Goal: Communication & Community: Ask a question

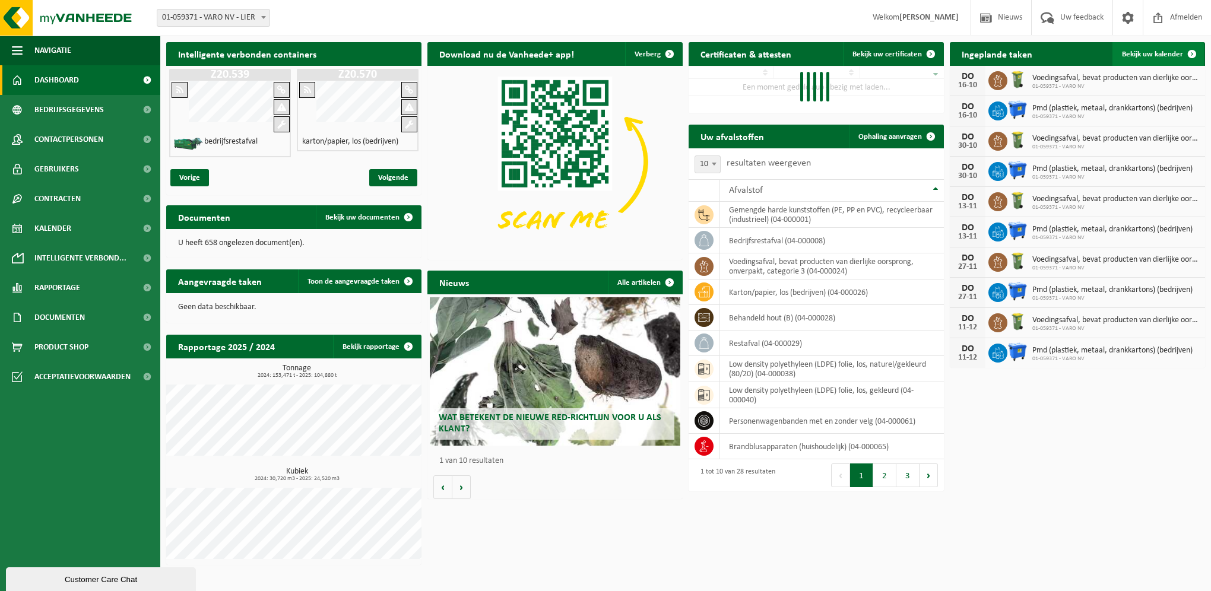
click at [1133, 58] on span "Bekijk uw kalender" at bounding box center [1152, 54] width 61 height 8
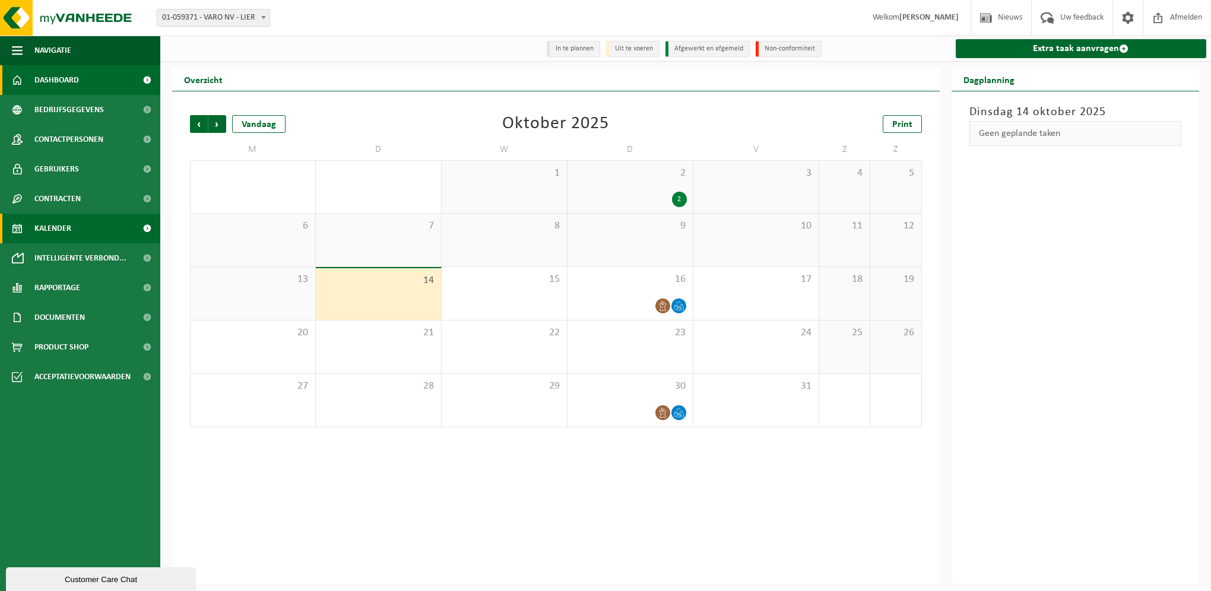
click at [82, 83] on link "Dashboard" at bounding box center [80, 80] width 160 height 30
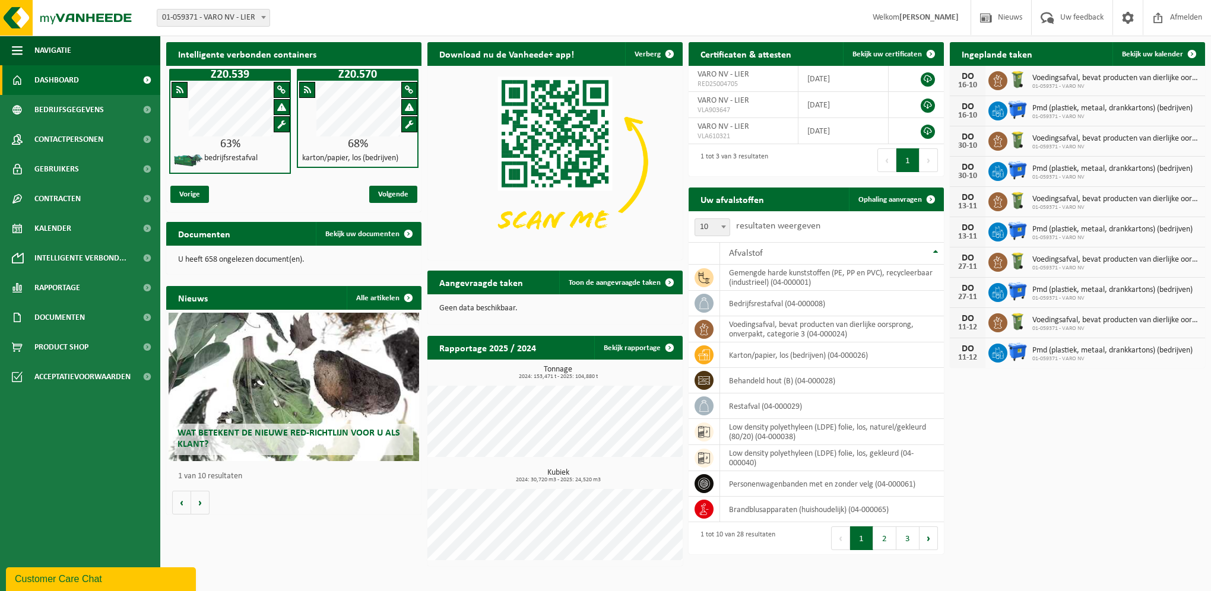
click at [66, 576] on div "Customer Care Chat" at bounding box center [101, 579] width 172 height 14
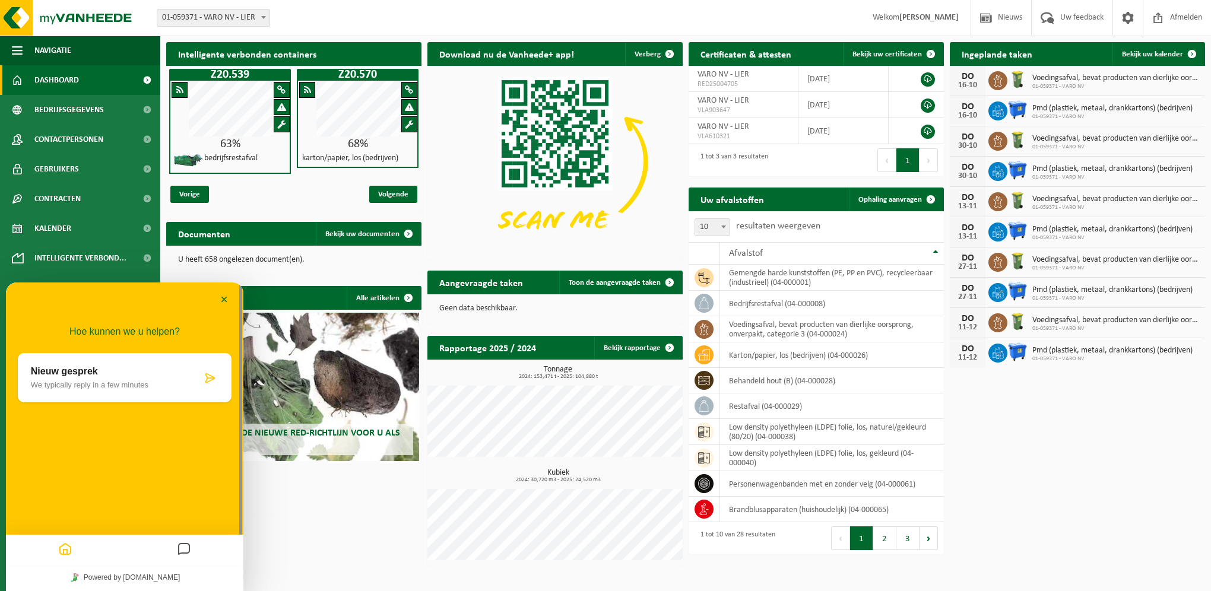
click at [156, 377] on div "Nieuw gesprek We typically reply in a few minutes" at bounding box center [116, 377] width 171 height 23
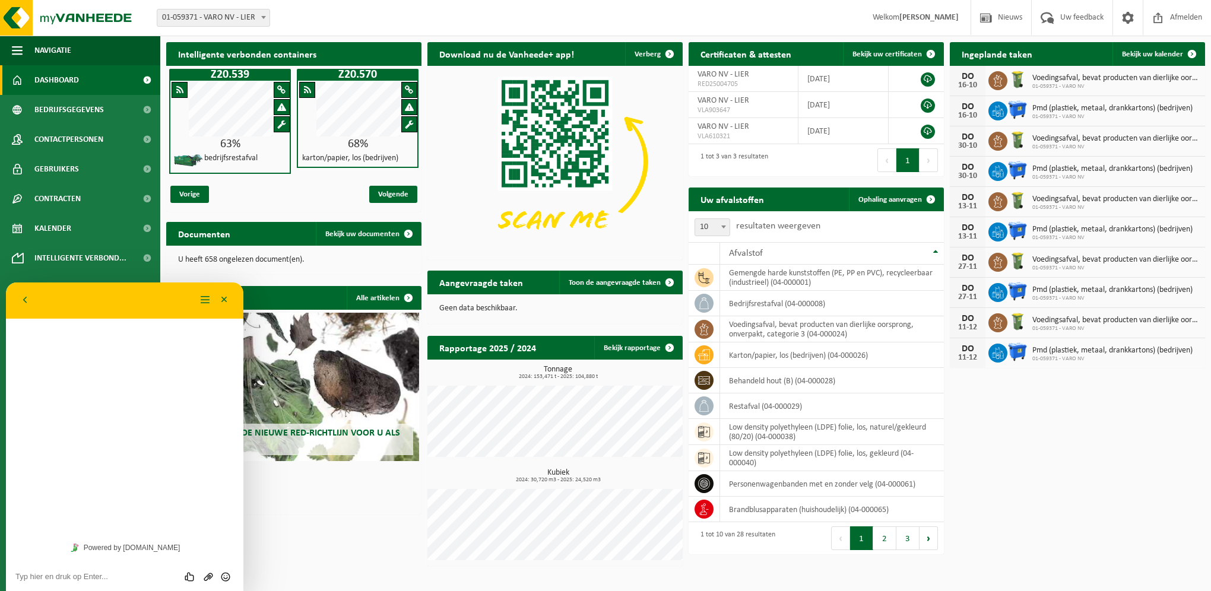
click at [97, 567] on div "Beoordeel deze chat Upload bestand Emoji invoeren" at bounding box center [124, 576] width 237 height 30
click at [97, 576] on textarea at bounding box center [124, 576] width 218 height 9
click at [181, 564] on textarea "Goedemorgen, wij hebben 2 containers besteld voor groen afval en harde kunststo…" at bounding box center [124, 573] width 218 height 18
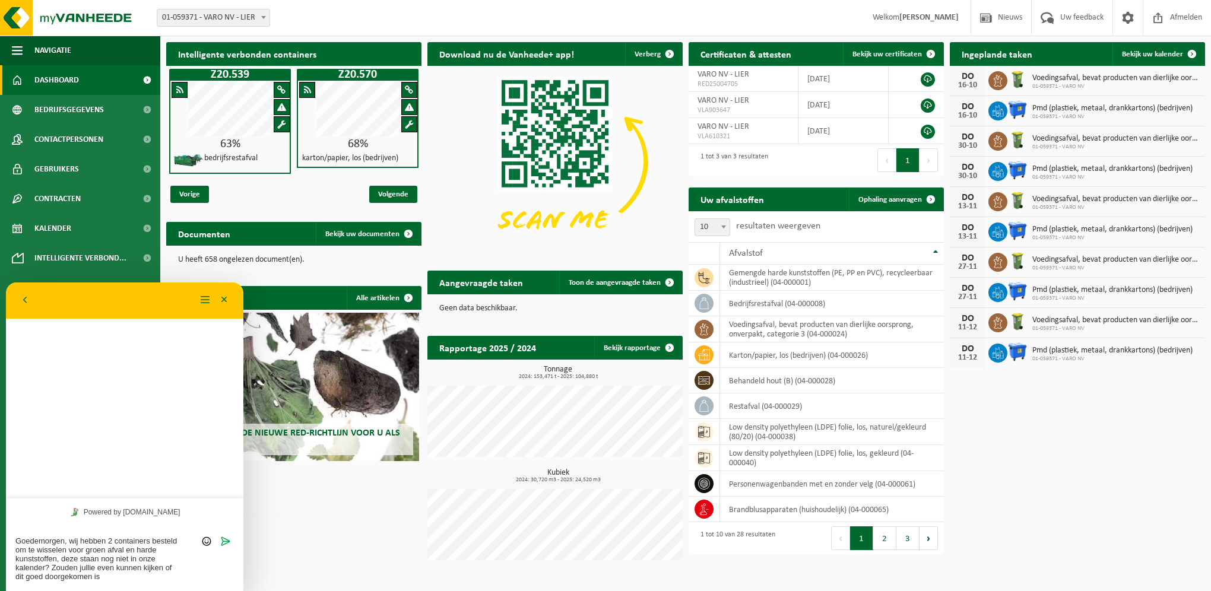
type textarea "Goedemorgen, wij hebben 2 containers besteld om te wisselen voor groen afval en…"
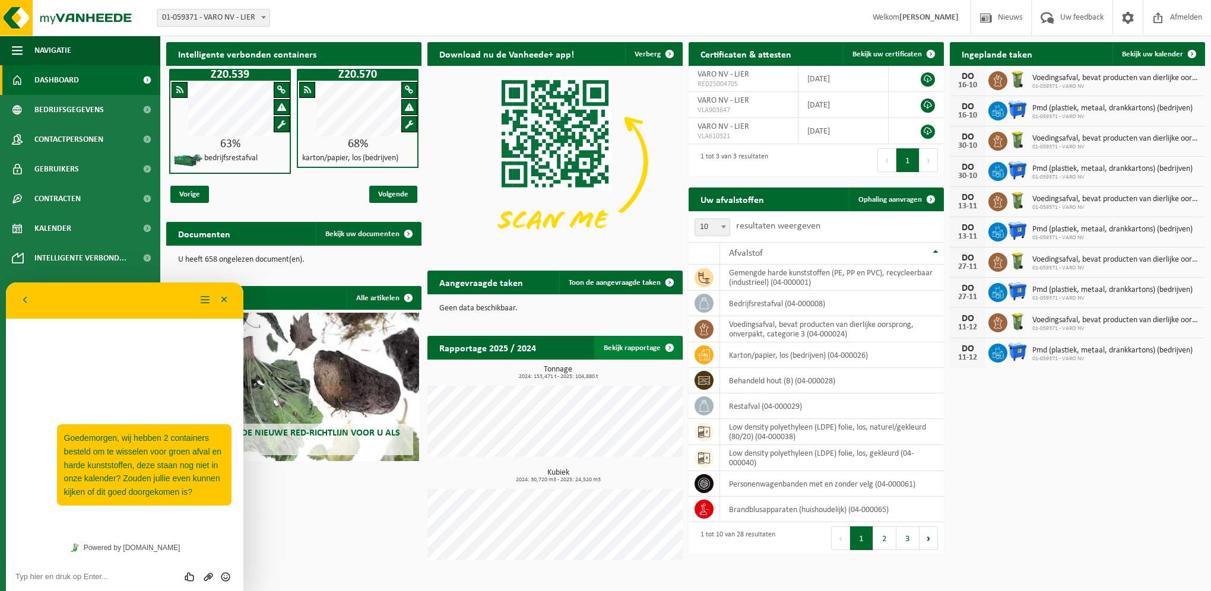
click at [667, 350] on span at bounding box center [670, 348] width 24 height 24
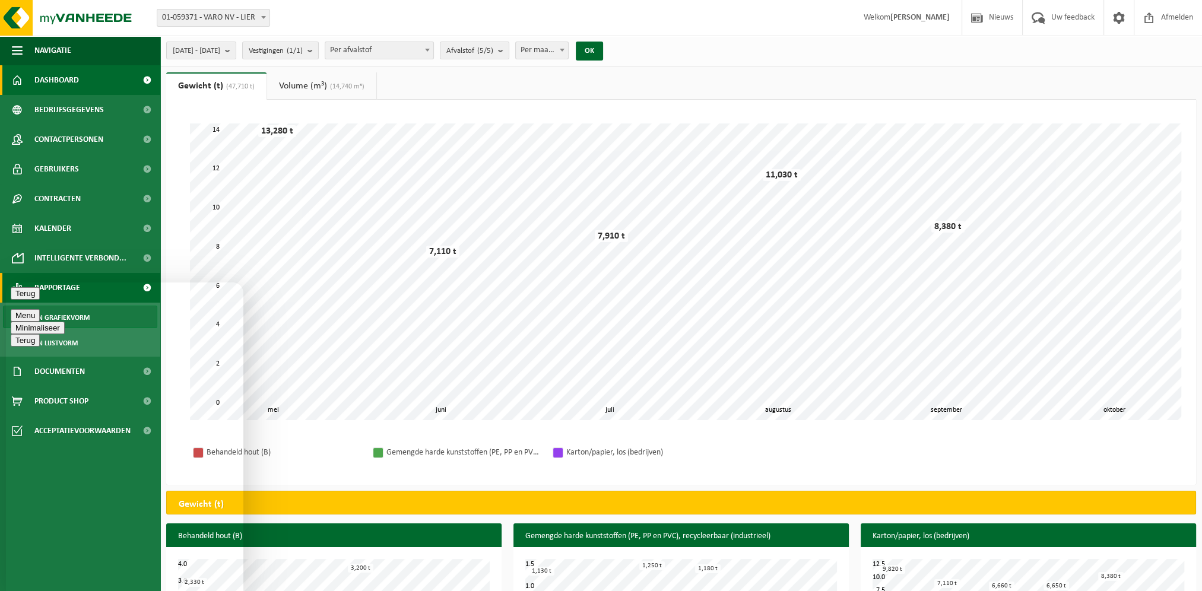
click at [119, 74] on link "Dashboard" at bounding box center [80, 80] width 160 height 30
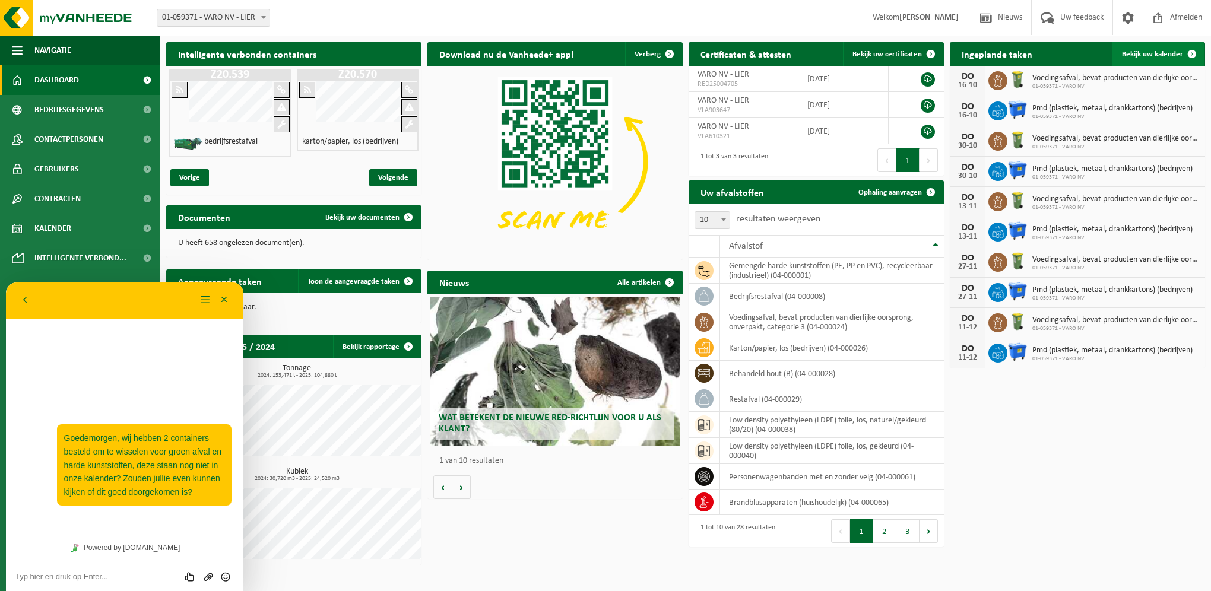
click at [1140, 52] on span "Bekijk uw kalender" at bounding box center [1152, 54] width 61 height 8
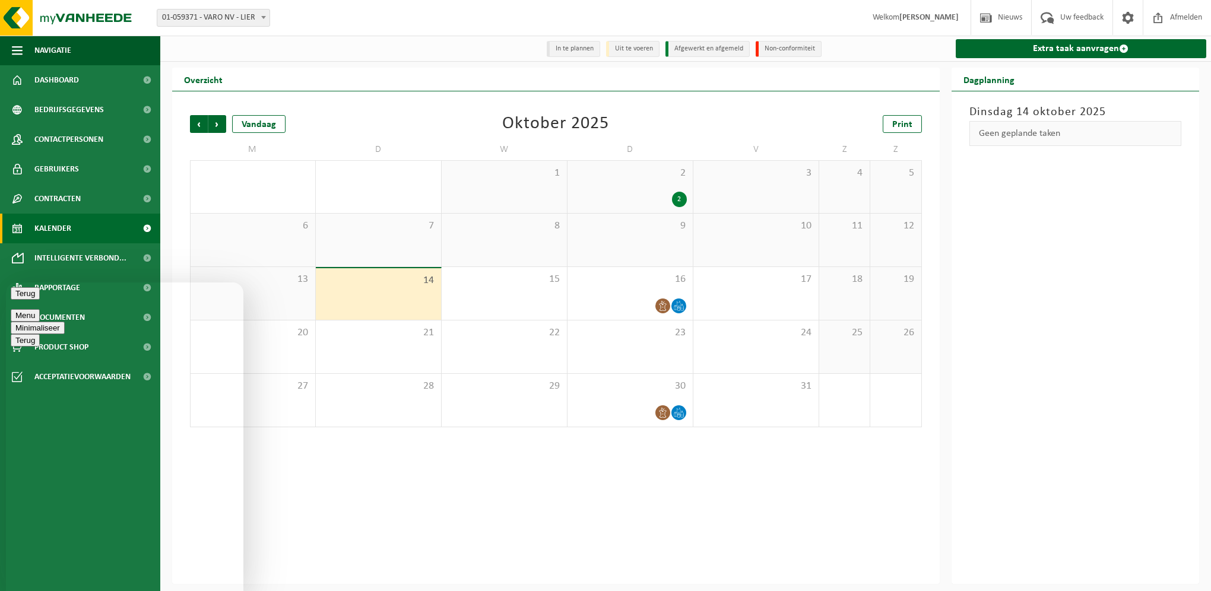
click at [644, 195] on div "2" at bounding box center [629, 199] width 113 height 15
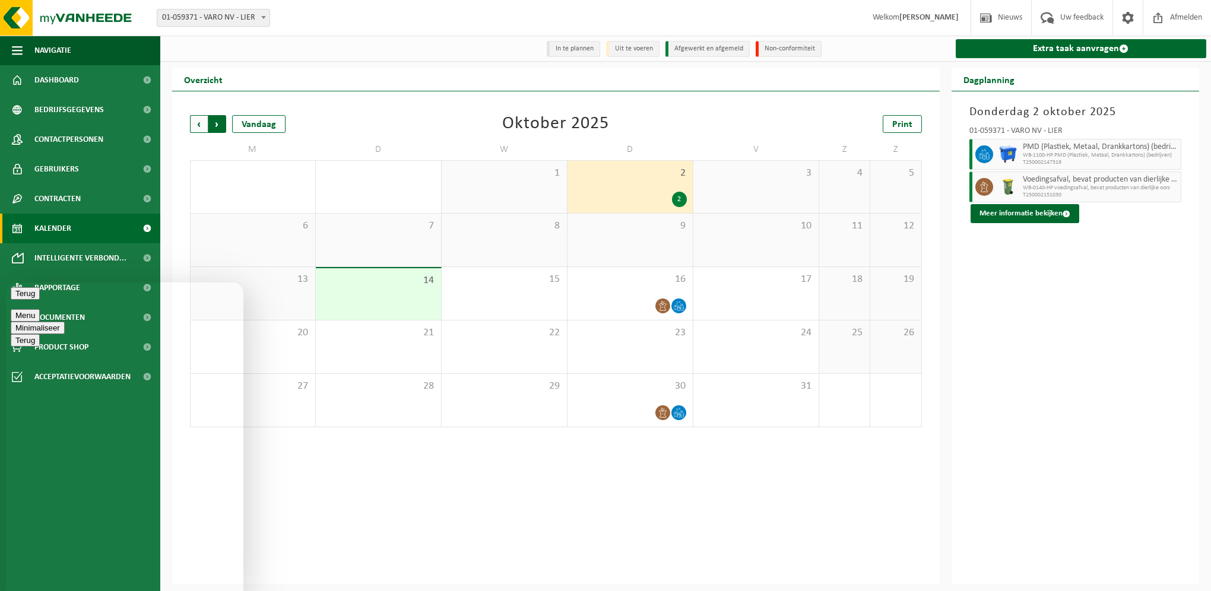
click at [196, 120] on span "Vorige" at bounding box center [199, 124] width 18 height 18
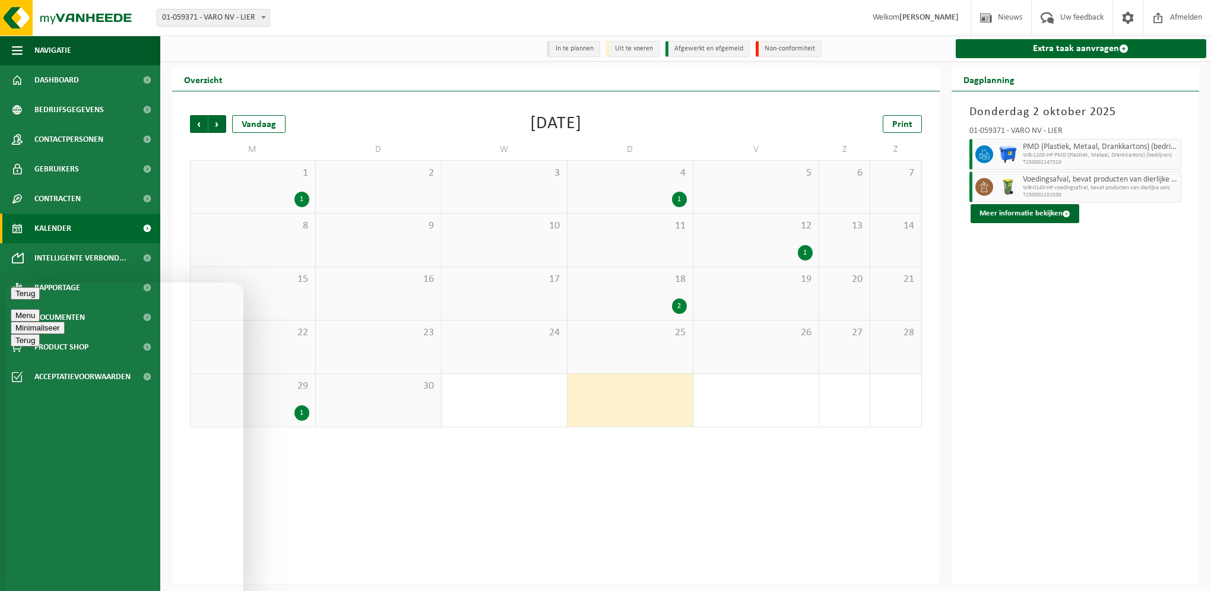
click at [297, 408] on div "1" at bounding box center [301, 412] width 15 height 15
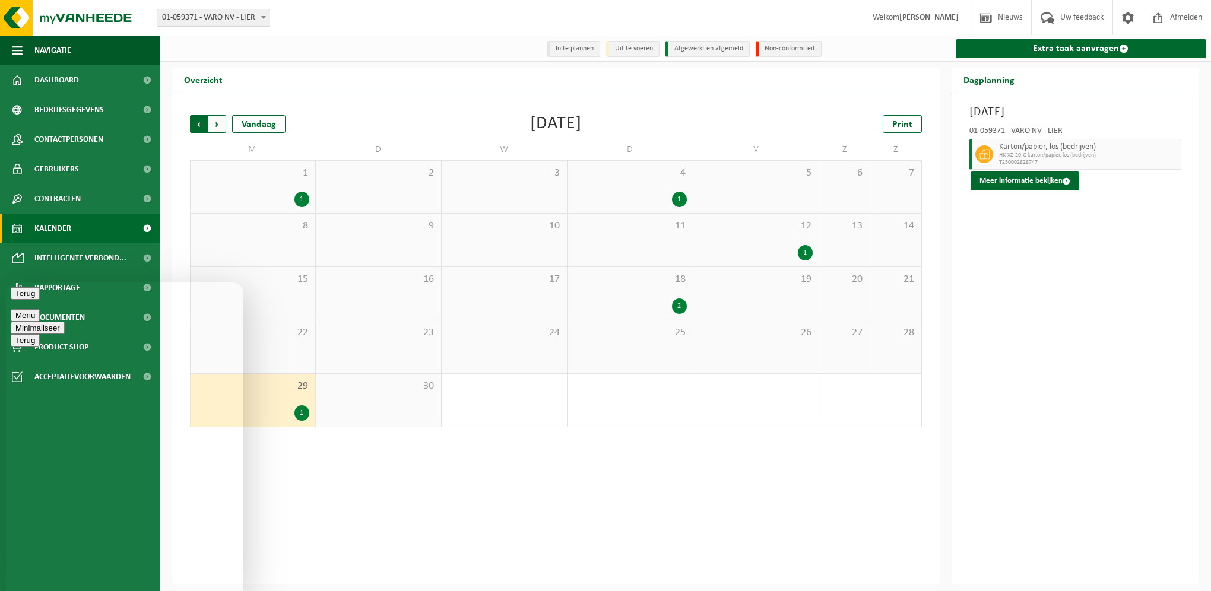
click at [220, 126] on span "Volgende" at bounding box center [217, 124] width 18 height 18
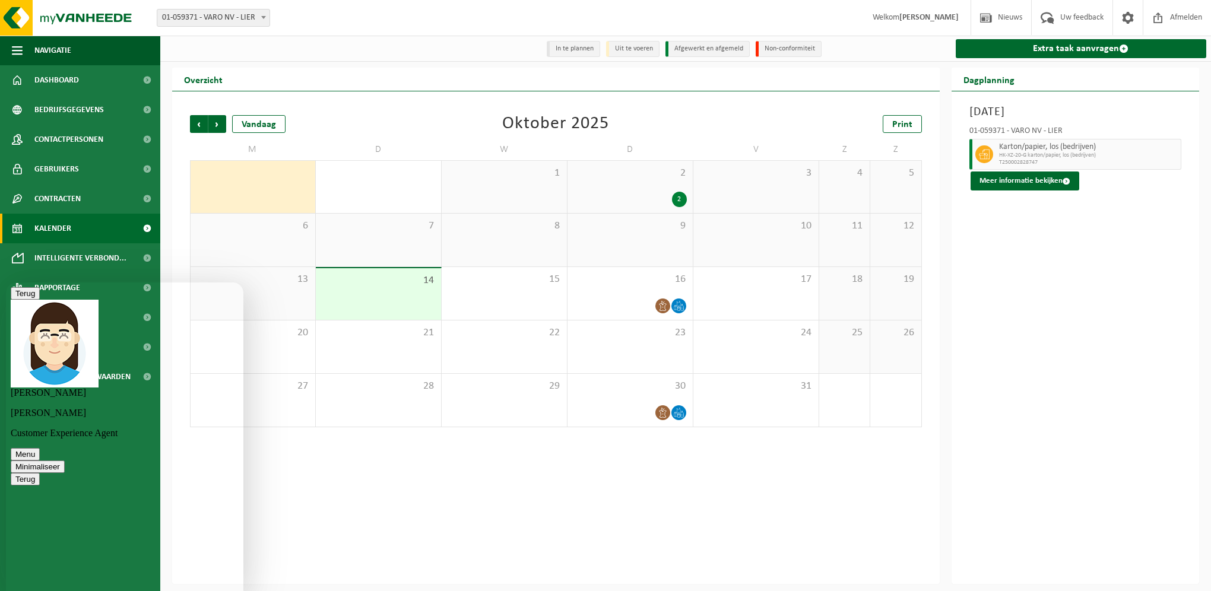
scroll to position [46, 0]
type textarea "ok dank u wel"
click at [21, 300] on button "Terug" at bounding box center [25, 293] width 29 height 12
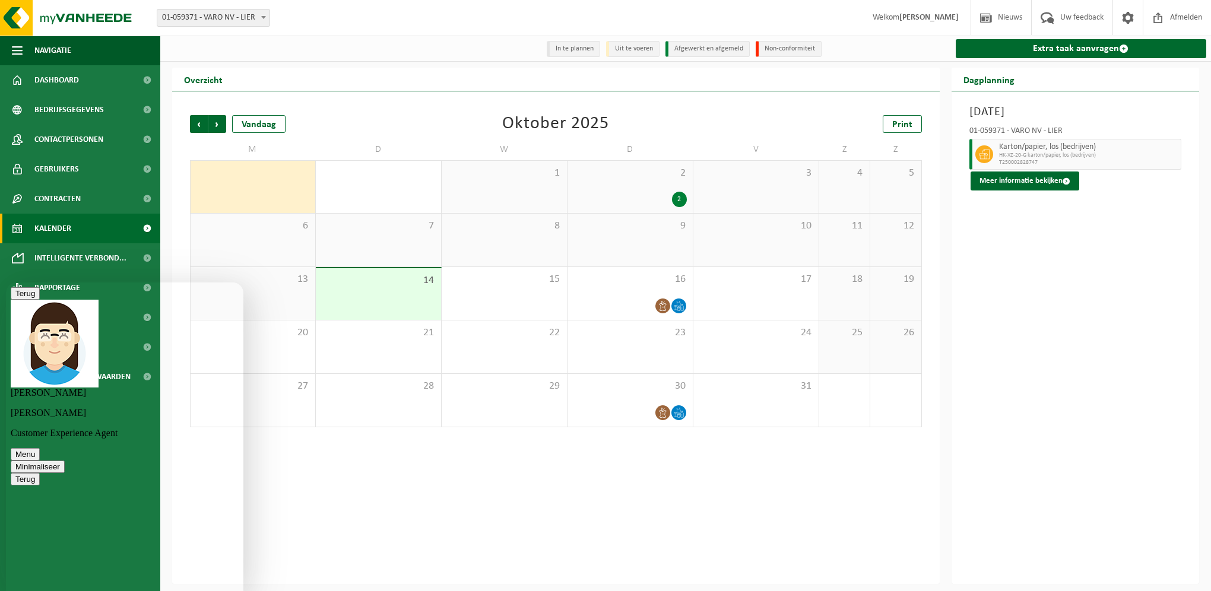
scroll to position [80, 0]
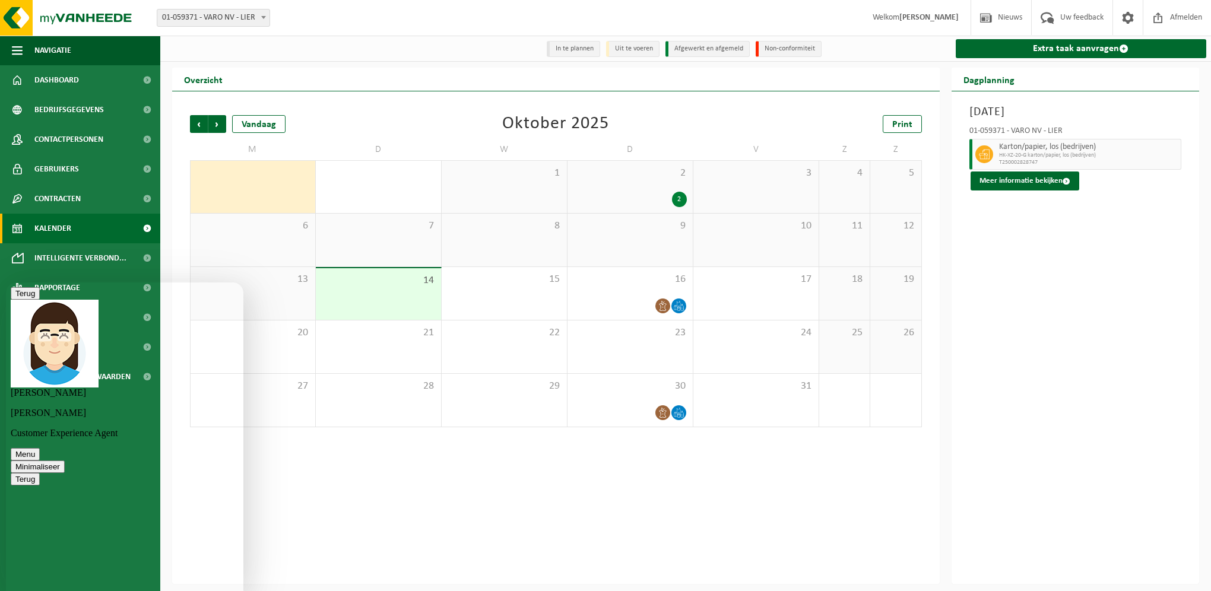
click at [40, 448] on button "Menu" at bounding box center [25, 454] width 29 height 12
click at [359, 437] on div "Vorige Volgende Vandaag [DATE] Print M D W D V Z Z 29 1 30 1 2 2 3 4 5 6 7 8 9 …" at bounding box center [556, 271] width 744 height 336
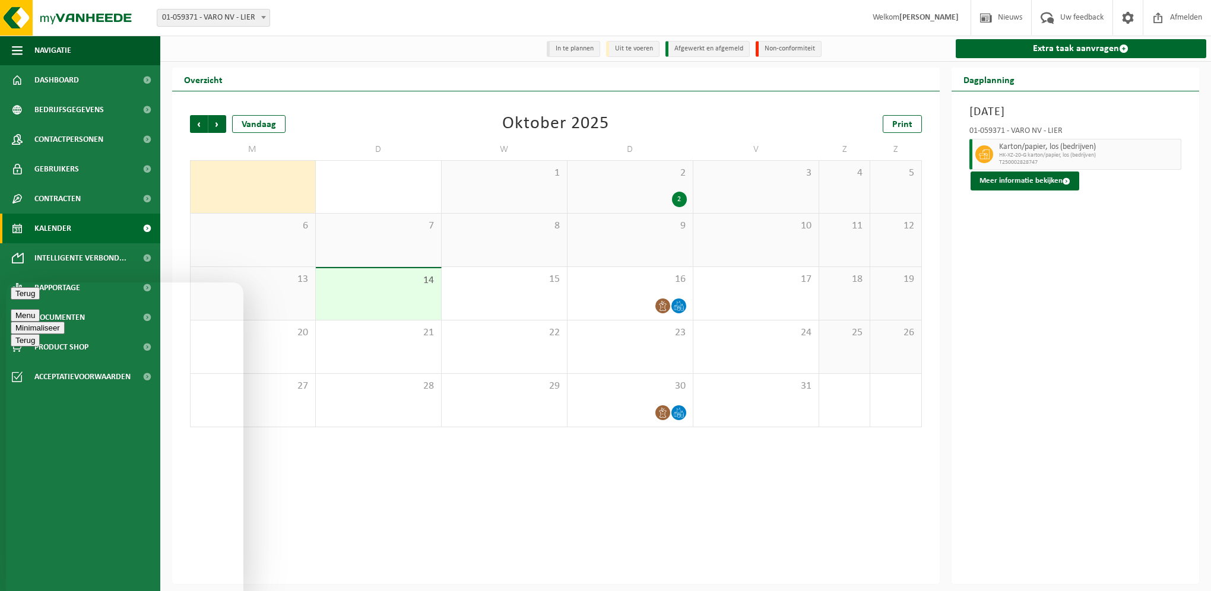
scroll to position [109, 0]
click at [15, 300] on button "Terug" at bounding box center [25, 293] width 29 height 12
click at [65, 299] on button "Minimaliseer" at bounding box center [38, 293] width 54 height 12
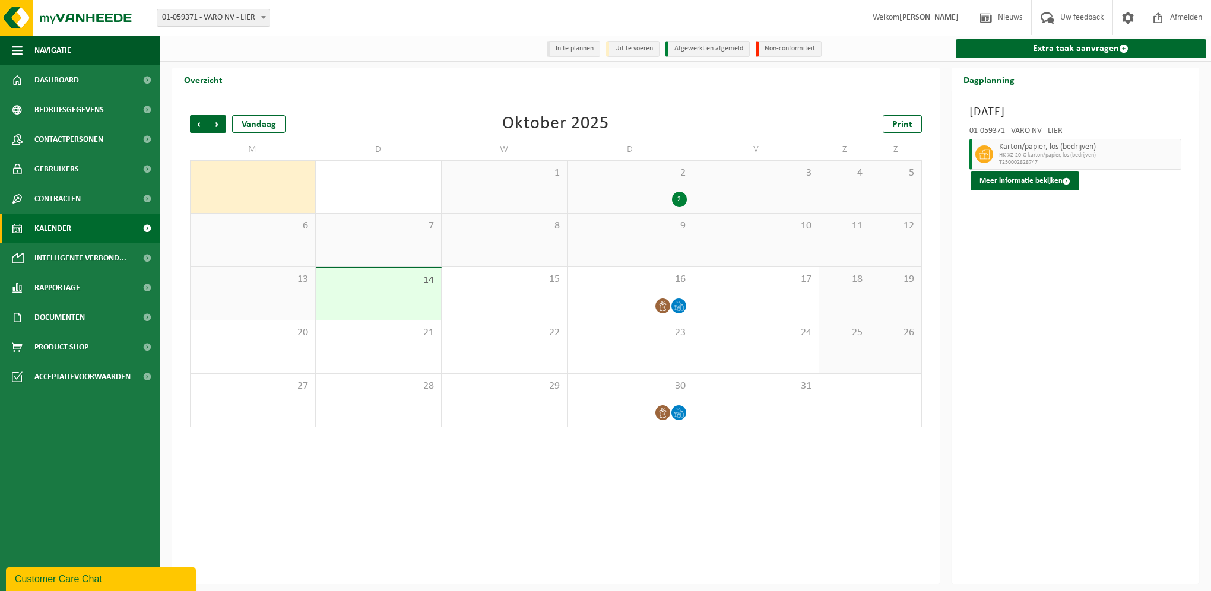
click at [91, 587] on button "Customer Care Chat" at bounding box center [101, 579] width 190 height 24
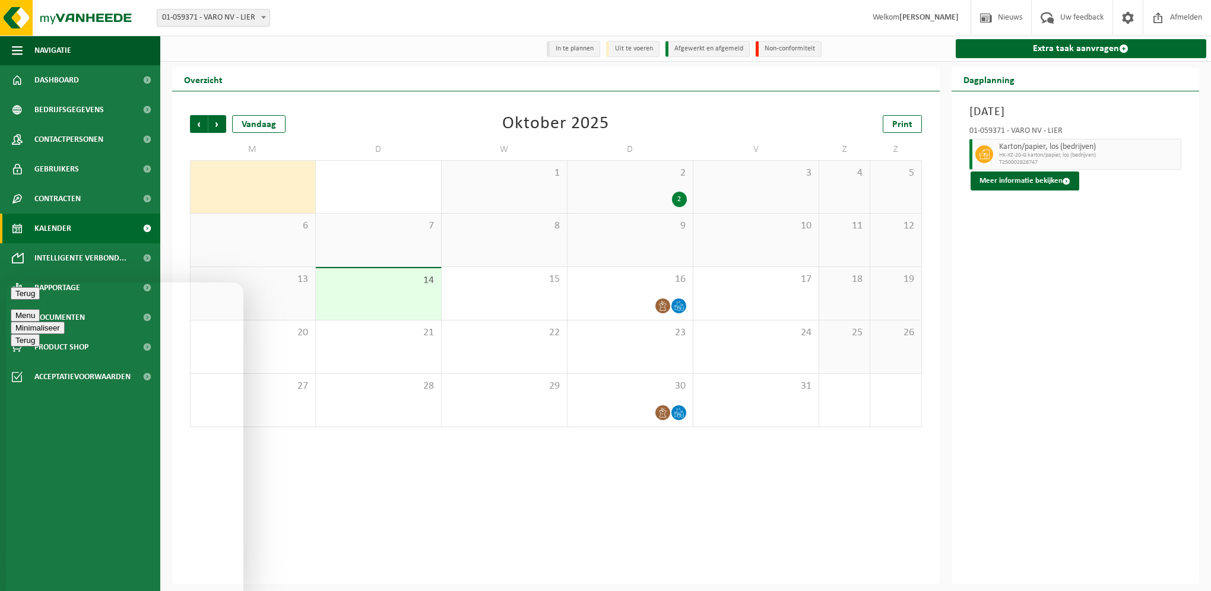
click at [65, 322] on button "Minimaliseer" at bounding box center [38, 328] width 54 height 12
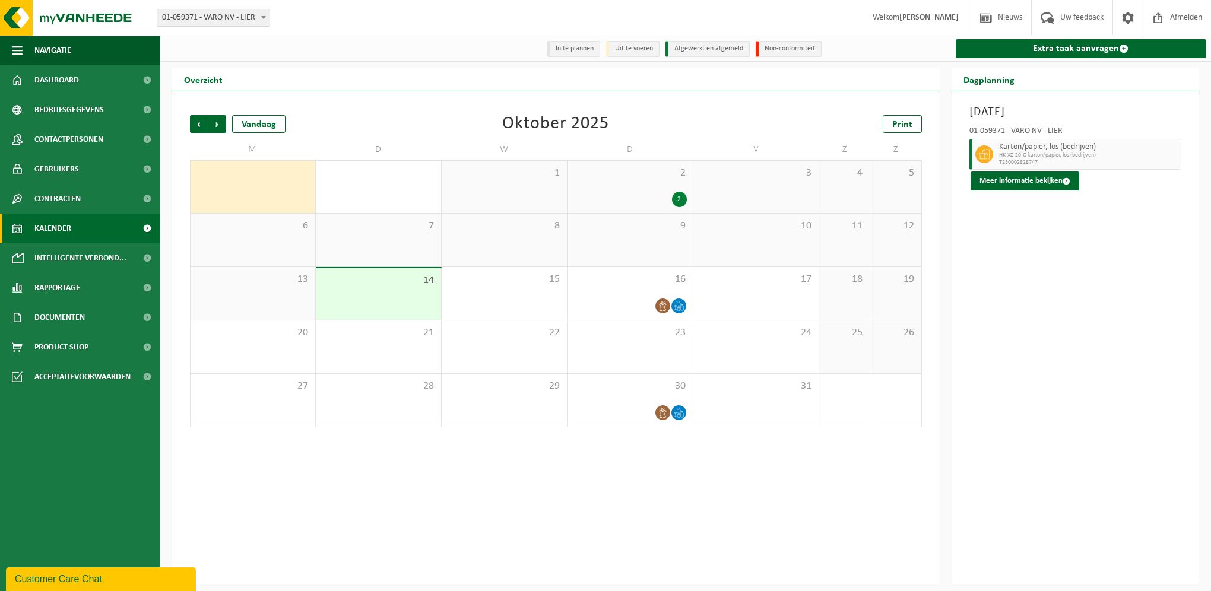
click at [396, 299] on div "14" at bounding box center [378, 294] width 125 height 52
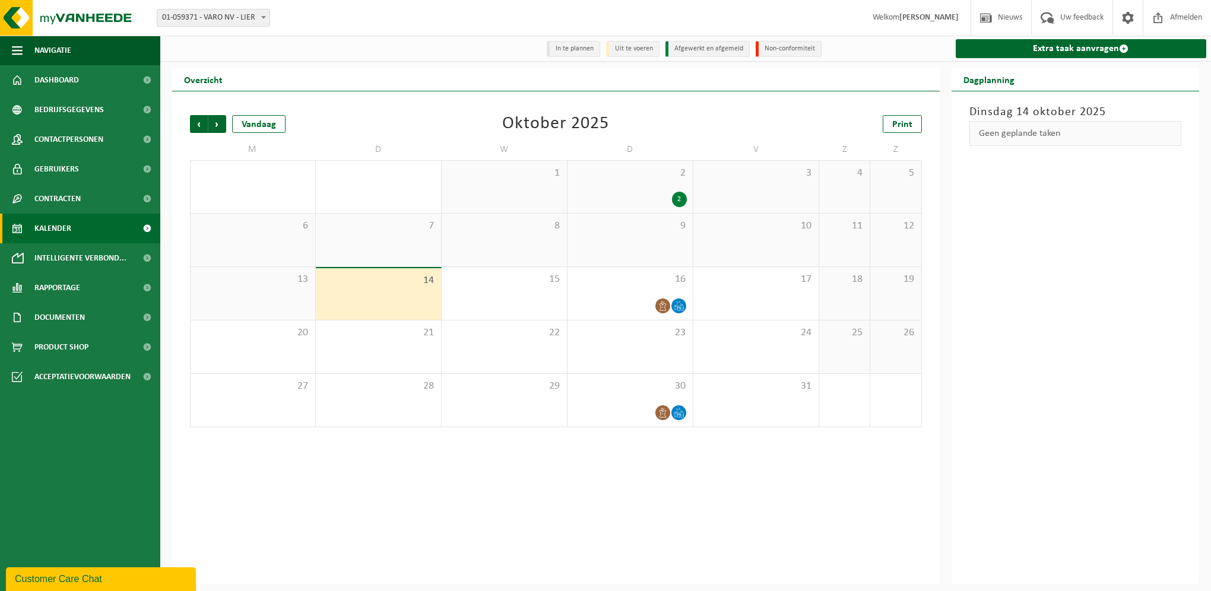
click at [643, 191] on div "2 2" at bounding box center [629, 187] width 125 height 52
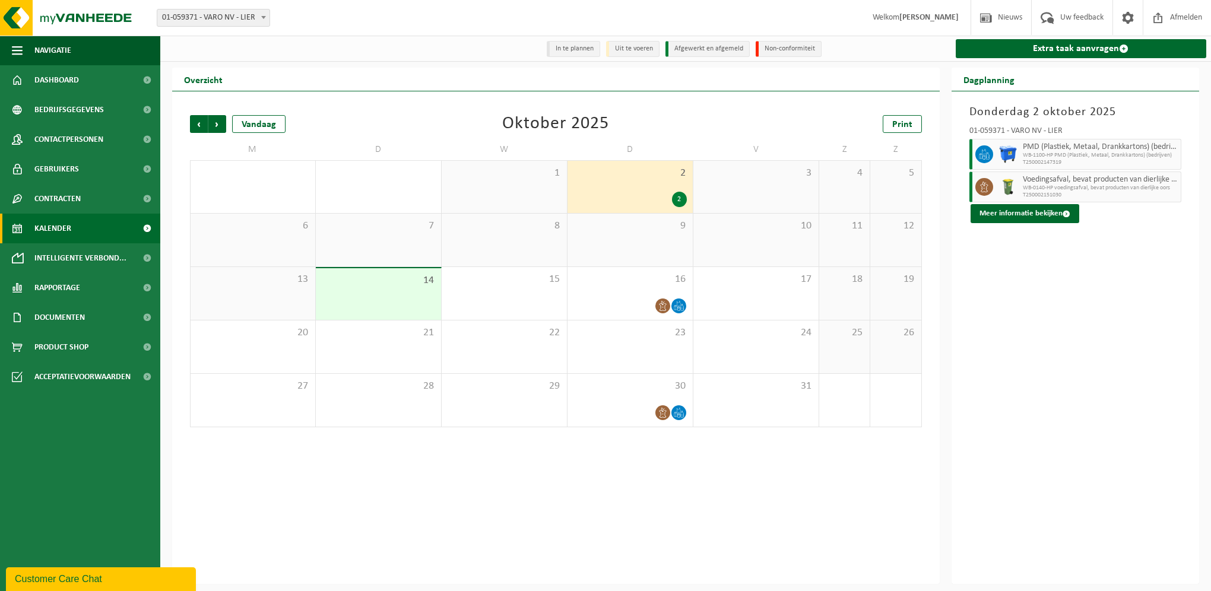
click at [383, 297] on div "14" at bounding box center [378, 294] width 125 height 52
